Goal: Information Seeking & Learning: Learn about a topic

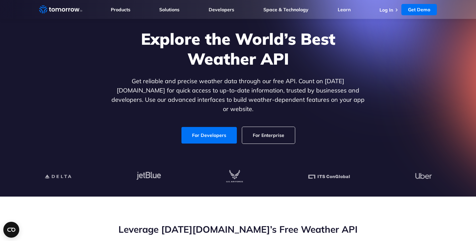
scroll to position [2, 0]
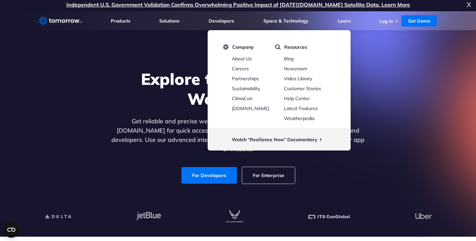
click at [374, 100] on div "Explore the World’s Best Weather API Get reliable and precise weather data thro…" at bounding box center [238, 126] width 408 height 141
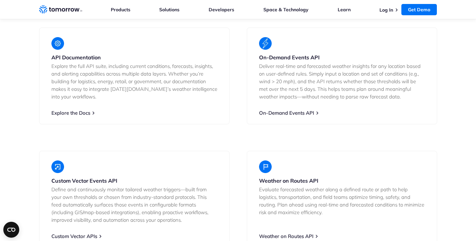
scroll to position [1218, 0]
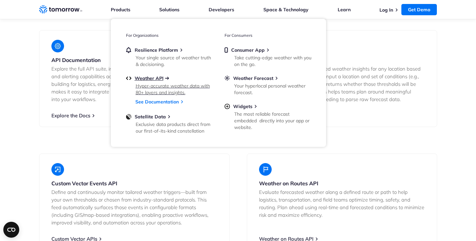
click at [154, 78] on span "Weather API" at bounding box center [149, 78] width 29 height 6
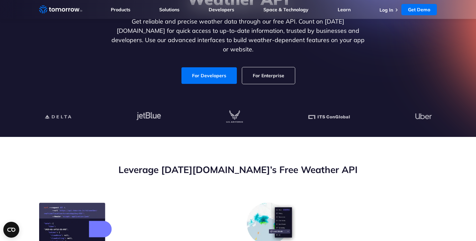
scroll to position [80, 0]
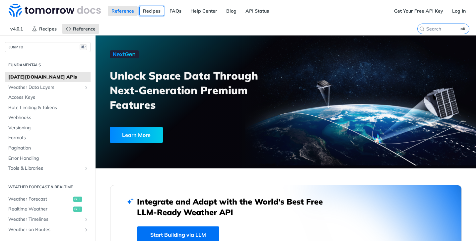
click at [153, 10] on link "Recipes" at bounding box center [151, 11] width 25 height 10
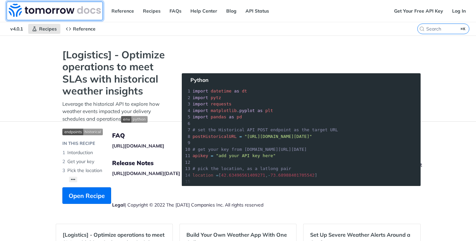
click at [71, 12] on img at bounding box center [55, 10] width 92 height 13
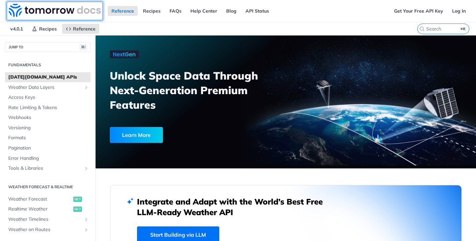
click at [71, 12] on img at bounding box center [55, 10] width 92 height 13
click at [19, 10] on img at bounding box center [55, 10] width 92 height 13
